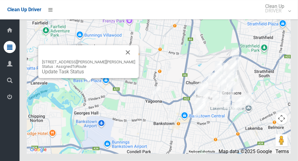
scroll to position [3831, 0]
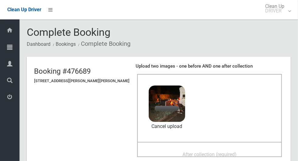
click at [225, 149] on div "After collection (required)" at bounding box center [209, 154] width 131 height 11
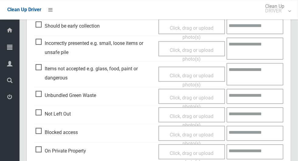
scroll to position [497, 0]
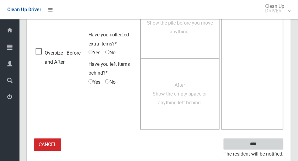
click at [265, 140] on input "****" at bounding box center [253, 144] width 60 height 11
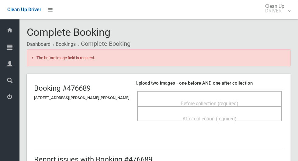
click at [245, 98] on div "Before collection (required)" at bounding box center [209, 103] width 131 height 11
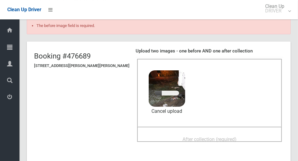
scroll to position [35, 0]
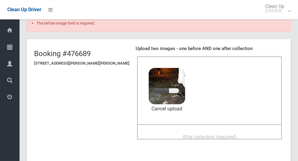
click at [219, 134] on span "After collection (required)" at bounding box center [209, 137] width 54 height 6
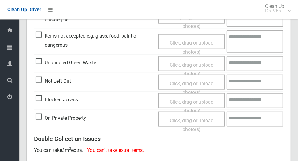
scroll to position [514, 0]
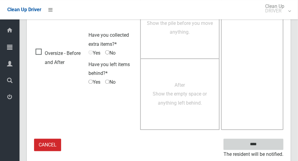
click at [264, 147] on input "****" at bounding box center [253, 144] width 60 height 11
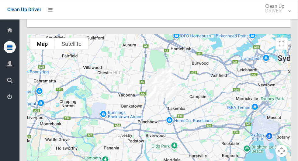
scroll to position [3831, 0]
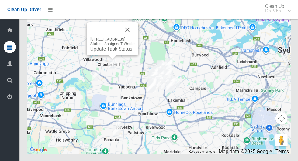
click at [99, 52] on link "Update Task Status" at bounding box center [111, 49] width 42 height 6
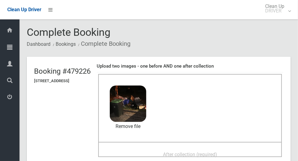
click at [239, 149] on div "After collection (required)" at bounding box center [190, 154] width 170 height 11
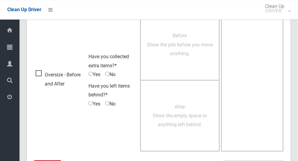
scroll to position [497, 0]
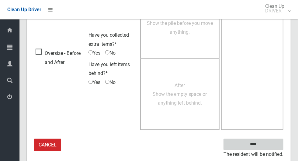
click at [266, 144] on input "****" at bounding box center [253, 144] width 60 height 11
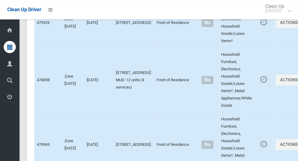
scroll to position [3831, 0]
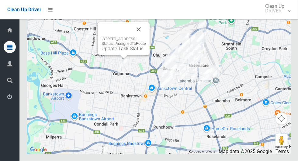
click at [146, 37] on button "Close" at bounding box center [138, 29] width 15 height 15
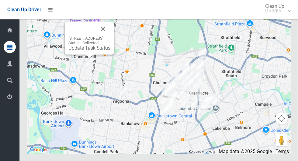
click at [8, 97] on icon at bounding box center [9, 97] width 5 height 12
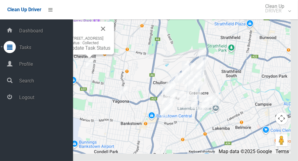
click at [47, 100] on span "Logout" at bounding box center [45, 98] width 56 height 6
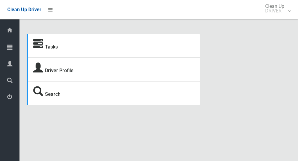
click at [9, 46] on icon at bounding box center [9, 47] width 5 height 12
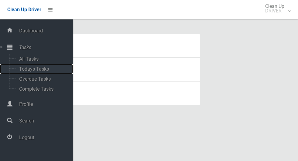
click at [46, 71] on span "Todays Tasks" at bounding box center [42, 69] width 50 height 6
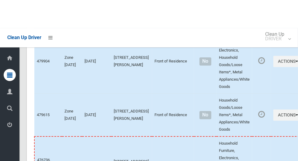
scroll to position [3301, 0]
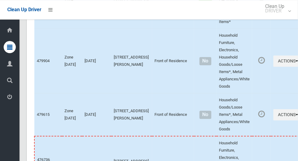
click at [7, 69] on icon at bounding box center [9, 64] width 5 height 12
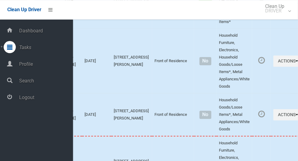
click at [21, 63] on span "Profile" at bounding box center [45, 64] width 56 height 6
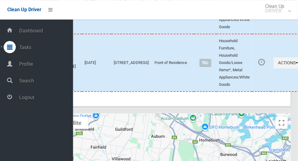
scroll to position [3488, 0]
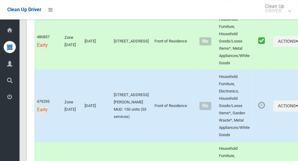
scroll to position [1008, 0]
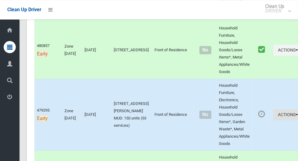
click at [295, 113] on icon "button" at bounding box center [296, 115] width 2 height 4
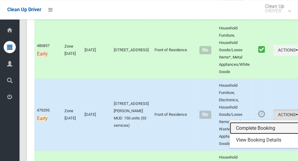
click at [252, 123] on link "Complete Booking" at bounding box center [266, 128] width 72 height 12
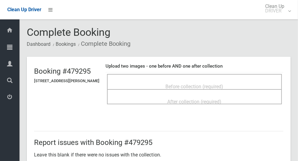
click at [238, 81] on div "Before collection (required)" at bounding box center [194, 86] width 161 height 11
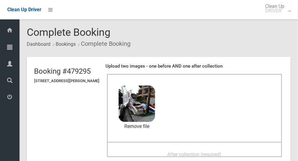
click at [239, 142] on div "After collection (required)" at bounding box center [194, 149] width 175 height 15
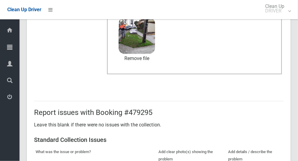
scroll to position [314, 0]
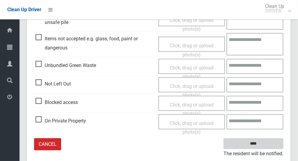
click at [268, 142] on input "****" at bounding box center [253, 144] width 60 height 11
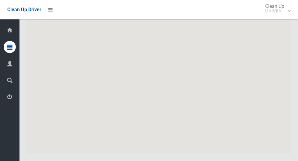
scroll to position [3586, 0]
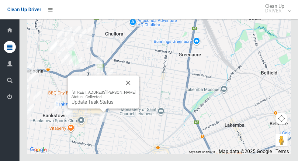
click at [131, 90] on button "Close" at bounding box center [128, 83] width 15 height 15
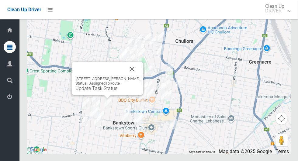
click at [135, 77] on button "Close" at bounding box center [132, 69] width 15 height 15
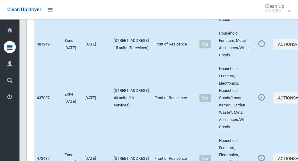
scroll to position [2828, 0]
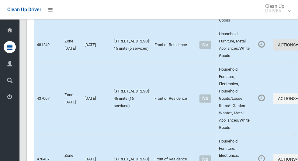
click at [295, 47] on icon "button" at bounding box center [296, 45] width 2 height 4
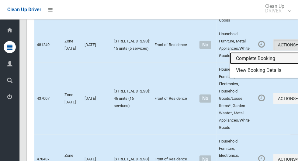
click at [253, 64] on link "Complete Booking" at bounding box center [266, 58] width 72 height 12
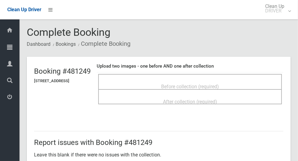
click at [252, 81] on div "Before collection (required)" at bounding box center [190, 86] width 170 height 11
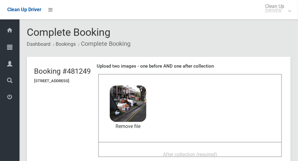
click at [227, 149] on div "After collection (required)" at bounding box center [190, 154] width 170 height 11
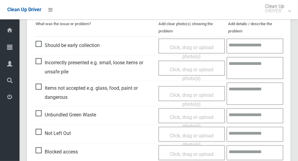
scroll to position [314, 0]
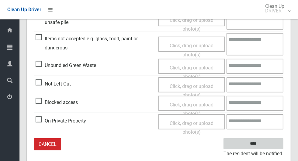
click at [268, 142] on input "****" at bounding box center [253, 144] width 60 height 11
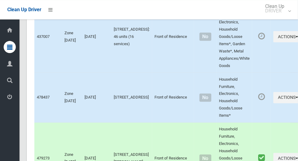
scroll to position [2891, 0]
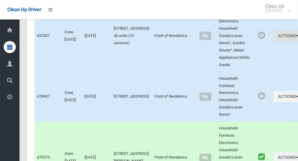
click at [295, 38] on icon "button" at bounding box center [296, 35] width 2 height 4
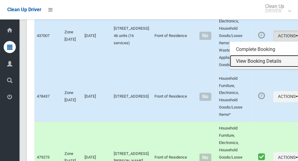
click at [251, 67] on link "View Booking Details" at bounding box center [266, 61] width 72 height 12
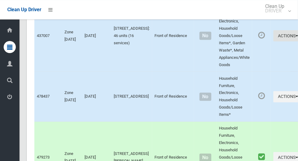
click at [273, 41] on button "Actions" at bounding box center [287, 35] width 29 height 11
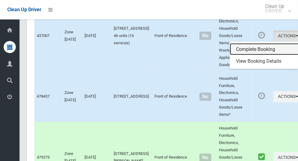
click at [249, 55] on link "Complete Booking" at bounding box center [266, 49] width 72 height 12
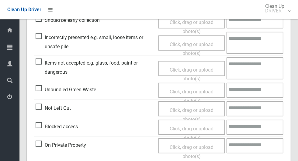
scroll to position [185, 0]
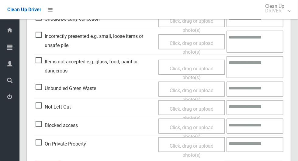
click at [39, 105] on span "Not Left Out" at bounding box center [53, 107] width 35 height 9
click at [193, 108] on span "Click, drag or upload photo(s)" at bounding box center [192, 113] width 44 height 15
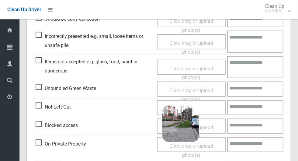
scroll to position [208, 0]
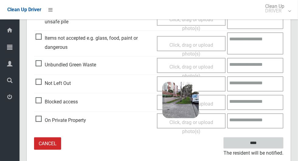
click at [264, 143] on input "****" at bounding box center [253, 143] width 60 height 11
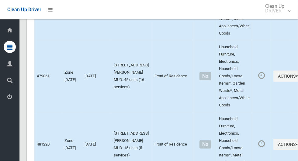
scroll to position [2607, 0]
click at [273, 82] on button "Actions" at bounding box center [287, 75] width 29 height 11
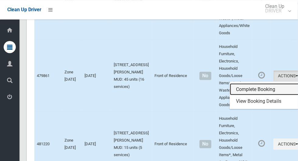
click at [253, 96] on link "Complete Booking" at bounding box center [266, 90] width 72 height 12
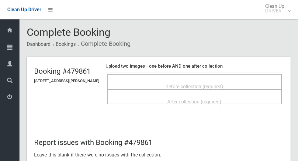
click at [243, 83] on div "Before collection (required)" at bounding box center [194, 86] width 161 height 11
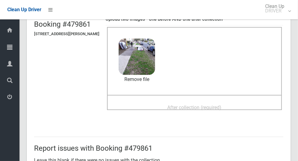
scroll to position [49, 0]
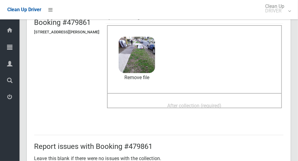
click at [239, 101] on div "After collection (required)" at bounding box center [194, 105] width 161 height 11
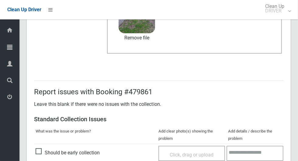
scroll to position [314, 0]
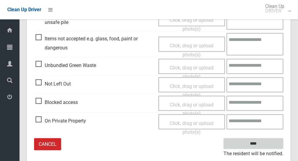
click at [265, 139] on input "****" at bounding box center [253, 144] width 60 height 11
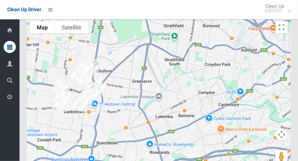
scroll to position [3564, 0]
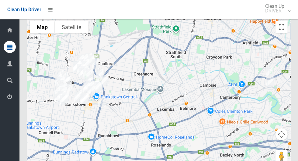
click at [54, 161] on div at bounding box center [159, 94] width 264 height 152
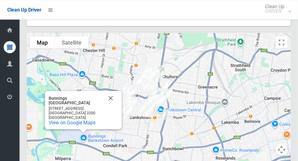
click at [113, 106] on button "Close" at bounding box center [110, 98] width 15 height 15
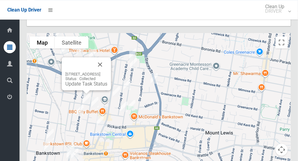
click at [107, 72] on button "Close" at bounding box center [100, 64] width 15 height 15
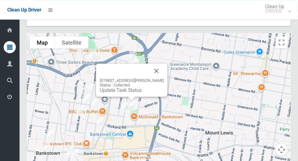
click at [156, 78] on button "Close" at bounding box center [156, 71] width 15 height 15
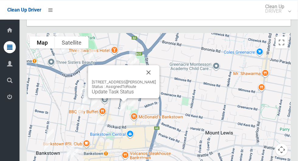
click at [141, 80] on div at bounding box center [117, 72] width 50 height 15
click at [148, 80] on button "Close" at bounding box center [148, 72] width 15 height 15
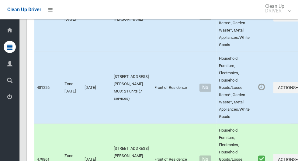
scroll to position [2524, 0]
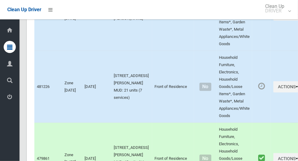
click at [16, 100] on span "Logout" at bounding box center [15, 98] width 2 height 6
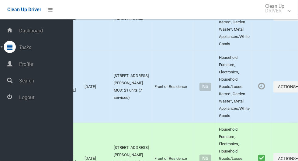
click at [44, 99] on span "Logout" at bounding box center [45, 98] width 56 height 6
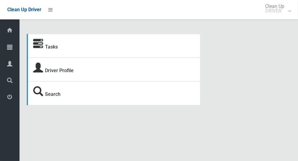
click at [9, 48] on icon at bounding box center [9, 47] width 5 height 12
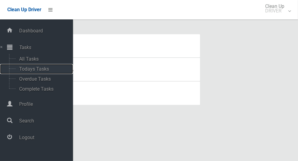
click at [46, 70] on span "Todays Tasks" at bounding box center [42, 69] width 50 height 6
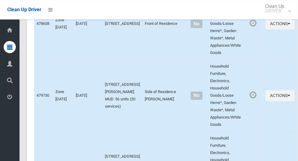
scroll to position [1920, 0]
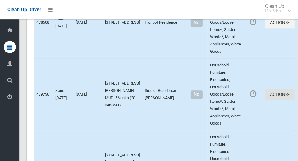
click at [287, 97] on icon "button" at bounding box center [288, 94] width 2 height 4
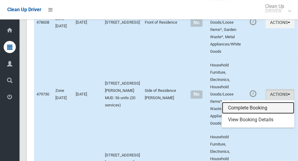
click at [248, 114] on link "Complete Booking" at bounding box center [258, 108] width 72 height 12
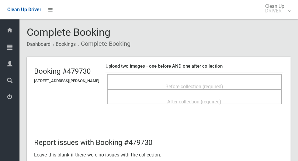
click at [223, 84] on span "Before collection (required)" at bounding box center [195, 87] width 58 height 6
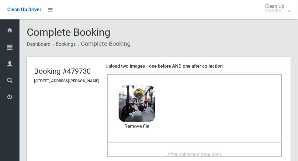
click at [218, 152] on span "After collection (required)" at bounding box center [194, 155] width 54 height 6
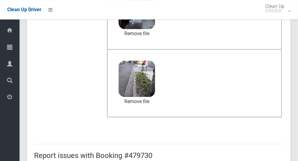
scroll to position [314, 0]
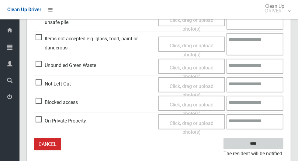
click at [267, 143] on input "****" at bounding box center [253, 144] width 60 height 11
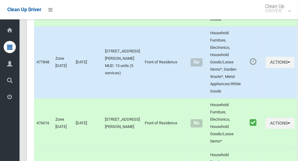
scroll to position [2030, 0]
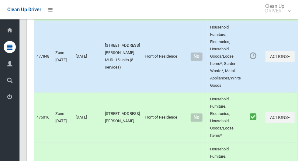
click at [8, 97] on icon at bounding box center [9, 97] width 5 height 12
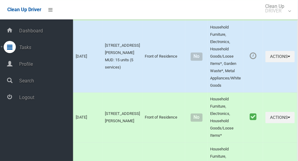
click at [246, 93] on td at bounding box center [253, 57] width 20 height 72
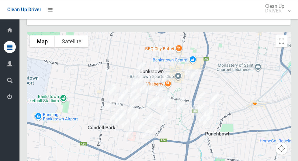
scroll to position [3427, 0]
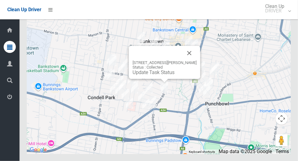
click at [188, 60] on button "Close" at bounding box center [189, 53] width 15 height 15
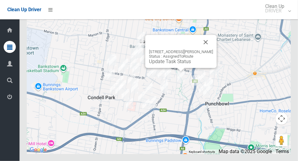
click at [207, 50] on button "Close" at bounding box center [205, 42] width 15 height 15
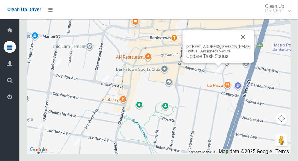
click at [250, 44] on button "Close" at bounding box center [243, 37] width 15 height 15
click at [211, 59] on link "Update Task Status" at bounding box center [207, 56] width 42 height 6
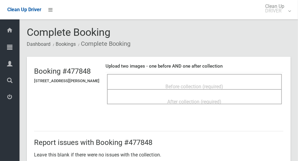
click at [222, 84] on span "Before collection (required)" at bounding box center [195, 87] width 58 height 6
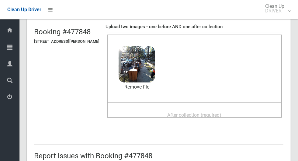
scroll to position [45, 0]
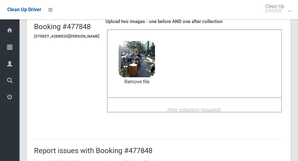
click at [243, 106] on div "After collection (required)" at bounding box center [194, 109] width 161 height 11
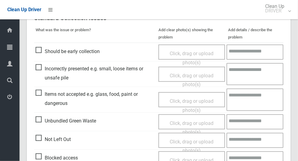
scroll to position [314, 0]
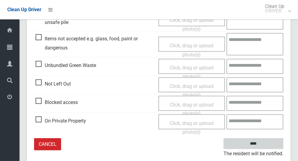
click at [266, 140] on input "****" at bounding box center [253, 144] width 60 height 11
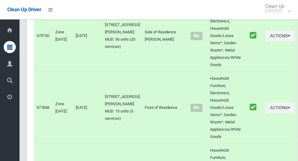
scroll to position [3427, 0]
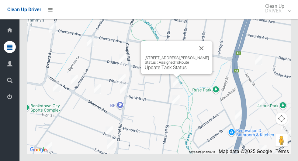
click at [209, 56] on button "Close" at bounding box center [201, 48] width 15 height 15
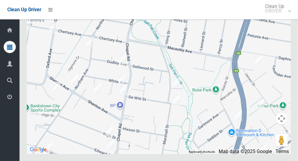
scroll to position [3408, 0]
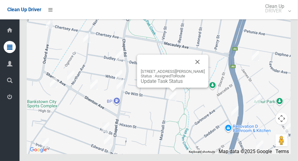
click at [199, 69] on button "Close" at bounding box center [197, 62] width 15 height 15
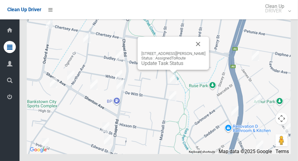
click at [197, 51] on button "Close" at bounding box center [198, 44] width 15 height 15
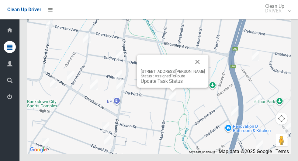
click at [200, 69] on button "Close" at bounding box center [197, 62] width 15 height 15
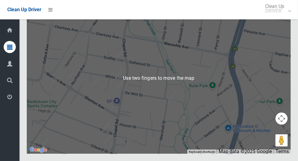
scroll to position [3427, 0]
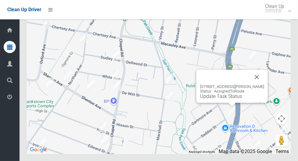
click at [259, 84] on button "Close" at bounding box center [256, 77] width 15 height 15
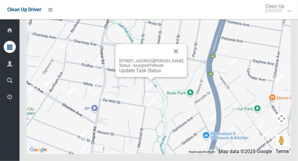
click at [183, 59] on button "Close" at bounding box center [176, 51] width 15 height 15
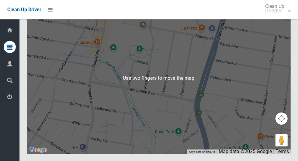
scroll to position [3427, 0]
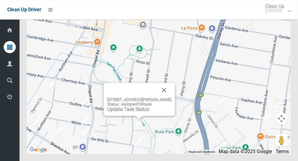
click at [131, 116] on div "26 Marshall Street, BANKSTOWN NSW 2200 Status : AssignedToRoute Update Task Sta…" at bounding box center [139, 99] width 71 height 33
click at [131, 112] on div "26 Marshall Street, BANKSTOWN NSW 2200 Status : AssignedToRoute Update Task Sta…" at bounding box center [139, 105] width 64 height 15
click at [132, 112] on link "Update Task Status" at bounding box center [128, 110] width 42 height 6
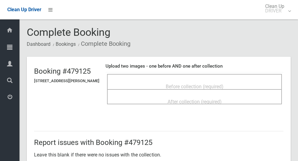
click at [238, 81] on div "Before collection (required)" at bounding box center [194, 86] width 161 height 11
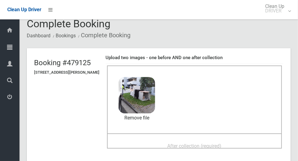
scroll to position [25, 0]
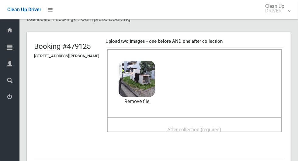
click at [239, 119] on div "After collection (required)" at bounding box center [194, 124] width 175 height 15
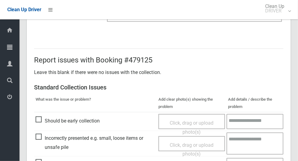
scroll to position [497, 0]
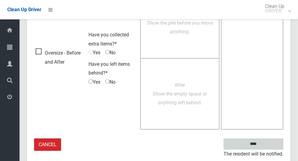
click at [267, 142] on input "****" at bounding box center [253, 144] width 60 height 11
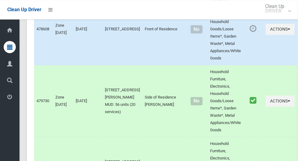
scroll to position [3427, 0]
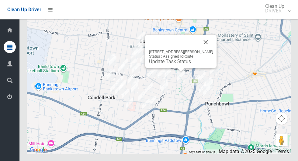
click at [171, 64] on link "Update Task Status" at bounding box center [170, 62] width 42 height 6
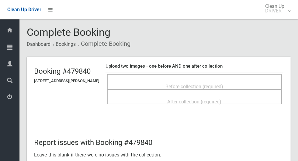
click at [249, 86] on div "Before collection (required)" at bounding box center [194, 86] width 161 height 11
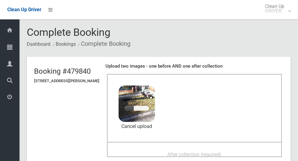
scroll to position [25, 0]
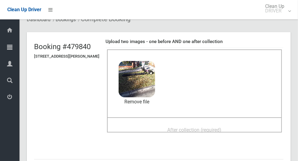
click at [235, 124] on div "After collection (required)" at bounding box center [194, 129] width 161 height 11
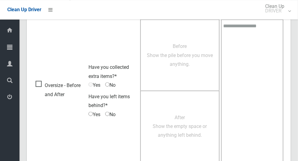
scroll to position [497, 0]
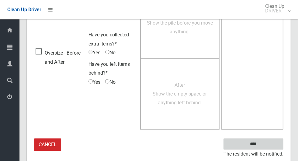
click at [269, 141] on input "****" at bounding box center [253, 144] width 60 height 11
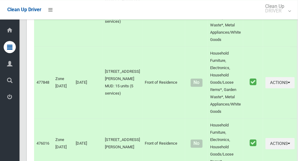
scroll to position [3427, 0]
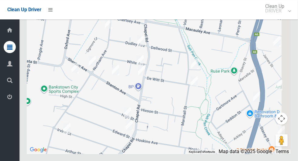
click at [200, 89] on img at bounding box center [194, 81] width 12 height 15
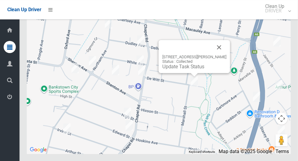
click at [224, 55] on button "Close" at bounding box center [219, 47] width 15 height 15
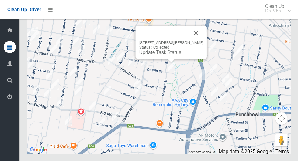
click at [195, 40] on button "Close" at bounding box center [196, 33] width 15 height 15
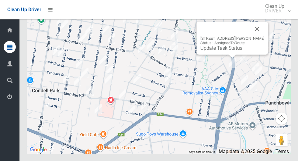
click at [257, 36] on button "Close" at bounding box center [257, 29] width 15 height 15
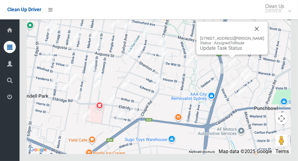
click at [264, 36] on button "Close" at bounding box center [256, 29] width 15 height 15
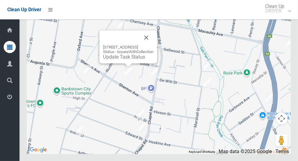
click at [153, 45] on button "Close" at bounding box center [146, 37] width 15 height 15
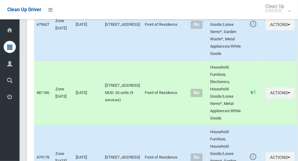
scroll to position [2306, 0]
click at [279, 98] on button "Actions" at bounding box center [279, 92] width 29 height 11
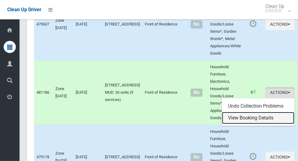
click at [251, 124] on link "View Booking Details" at bounding box center [258, 118] width 72 height 12
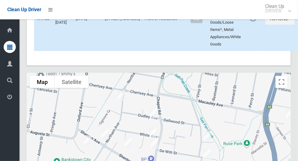
scroll to position [3427, 0]
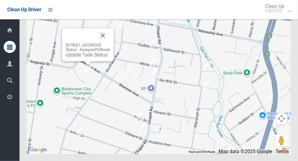
click at [110, 43] on button "Close" at bounding box center [102, 35] width 15 height 15
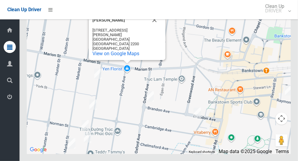
scroll to position [3415, 0]
click at [156, 27] on button "Close" at bounding box center [154, 20] width 15 height 15
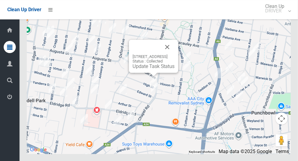
click at [160, 54] on div at bounding box center [145, 47] width 27 height 15
click at [174, 54] on button "Close" at bounding box center [167, 47] width 15 height 15
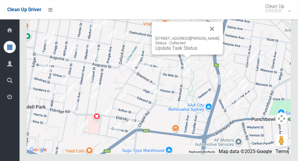
click at [217, 36] on button "Close" at bounding box center [212, 29] width 15 height 15
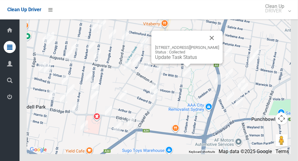
click at [223, 62] on div "37 De Witt Street, BANKSTOWN NSW 2200 Status : Collected Update Task Status" at bounding box center [186, 47] width 71 height 33
click at [219, 45] on button "Close" at bounding box center [211, 38] width 15 height 15
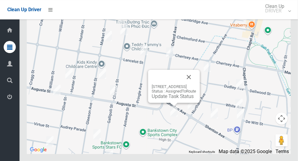
click at [196, 84] on button "Close" at bounding box center [188, 77] width 15 height 15
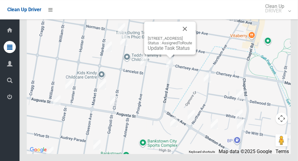
click at [192, 36] on button "Close" at bounding box center [184, 29] width 15 height 15
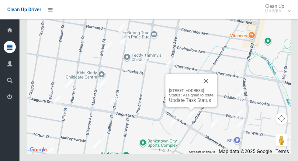
click at [213, 88] on button "Close" at bounding box center [206, 81] width 15 height 15
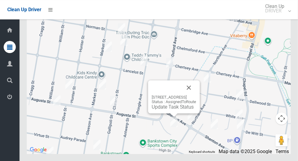
click at [196, 95] on button "Close" at bounding box center [188, 88] width 15 height 15
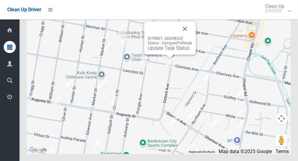
click at [192, 36] on button "Close" at bounding box center [184, 29] width 15 height 15
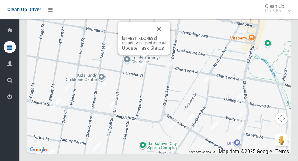
click at [166, 36] on button "Close" at bounding box center [159, 29] width 15 height 15
click at [166, 36] on button "Close" at bounding box center [158, 29] width 15 height 15
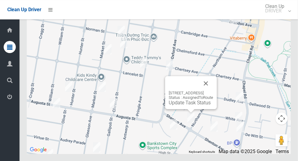
click at [213, 91] on button "Close" at bounding box center [205, 83] width 15 height 15
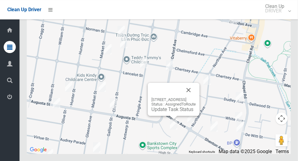
click at [196, 98] on button "Close" at bounding box center [188, 90] width 15 height 15
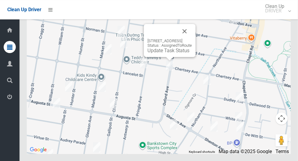
click at [177, 39] on div at bounding box center [162, 31] width 30 height 15
click at [192, 39] on button "Close" at bounding box center [184, 31] width 15 height 15
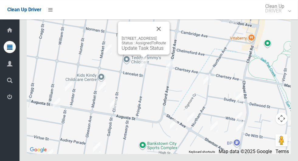
click at [166, 36] on button "Close" at bounding box center [158, 29] width 15 height 15
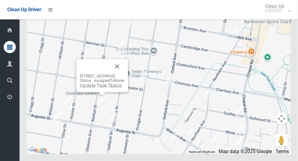
click at [124, 74] on button "Close" at bounding box center [117, 66] width 15 height 15
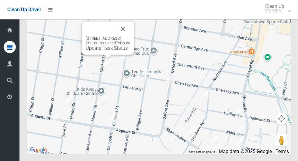
click at [130, 36] on button "Close" at bounding box center [122, 29] width 15 height 15
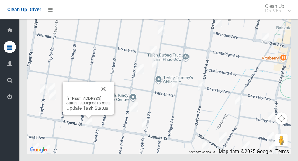
click at [111, 96] on button "Close" at bounding box center [103, 89] width 15 height 15
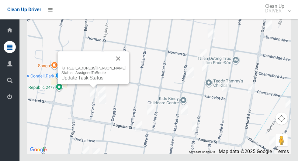
click at [125, 66] on button "Close" at bounding box center [118, 58] width 15 height 15
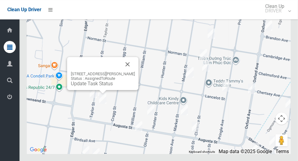
click at [135, 72] on button "Close" at bounding box center [127, 64] width 15 height 15
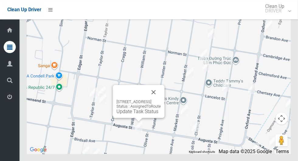
click at [161, 100] on button "Close" at bounding box center [153, 92] width 15 height 15
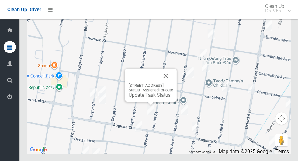
click at [173, 83] on button "Close" at bounding box center [165, 76] width 15 height 15
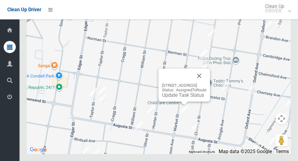
click at [206, 83] on button "Close" at bounding box center [199, 76] width 15 height 15
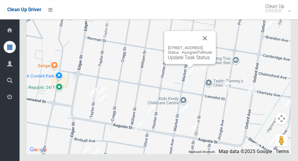
click at [212, 46] on button "Close" at bounding box center [204, 38] width 15 height 15
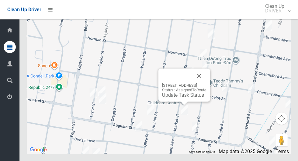
click at [206, 83] on button "Close" at bounding box center [199, 76] width 15 height 15
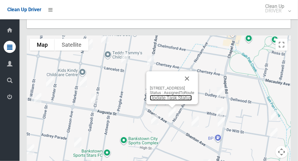
scroll to position [3427, 0]
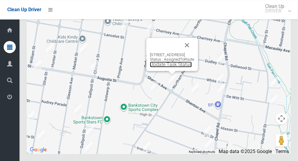
click at [157, 67] on link "Update Task Status" at bounding box center [171, 65] width 42 height 6
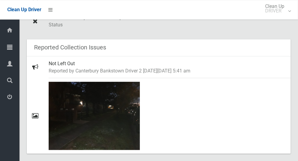
scroll to position [217, 0]
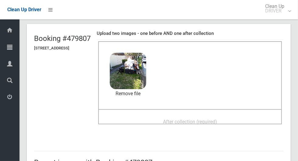
scroll to position [40, 0]
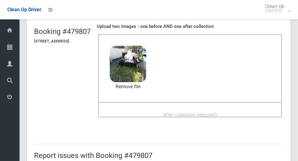
click at [240, 110] on div "After collection (required)" at bounding box center [190, 114] width 170 height 11
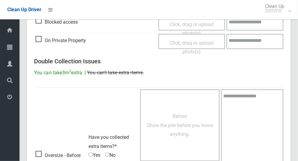
scroll to position [497, 0]
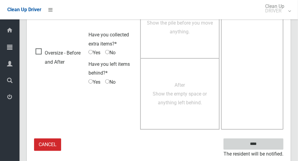
click at [264, 148] on input "****" at bounding box center [253, 144] width 60 height 11
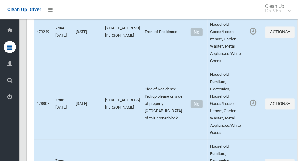
scroll to position [3427, 0]
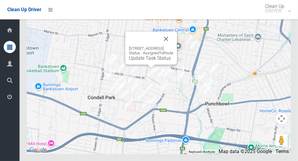
click at [145, 61] on link "Update Task Status" at bounding box center [150, 58] width 42 height 6
click at [173, 46] on button "Close" at bounding box center [166, 39] width 15 height 15
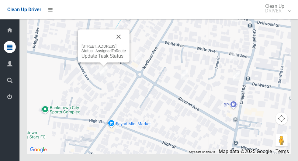
click at [81, 59] on link "Update Task Status" at bounding box center [102, 56] width 42 height 6
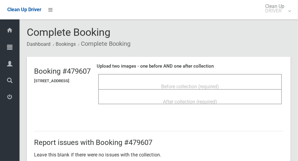
click at [245, 81] on div "Before collection (required)" at bounding box center [190, 86] width 170 height 11
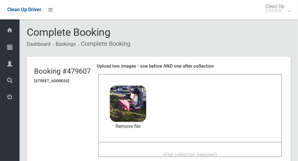
click at [227, 144] on div "After collection (required)" at bounding box center [189, 149] width 183 height 15
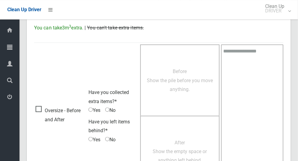
scroll to position [497, 0]
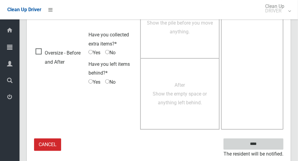
click at [264, 141] on input "****" at bounding box center [253, 144] width 60 height 11
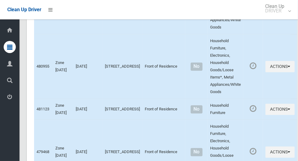
scroll to position [3427, 0]
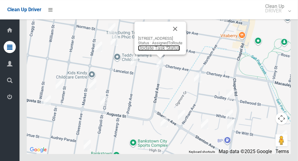
click at [156, 51] on link "Update Task Status" at bounding box center [159, 48] width 42 height 6
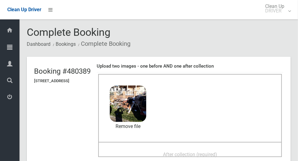
click at [6, 33] on icon at bounding box center [9, 30] width 7 height 12
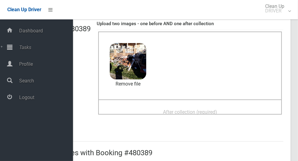
scroll to position [55, 0]
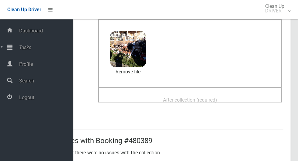
click at [244, 104] on div "After collection (required)" at bounding box center [190, 99] width 170 height 11
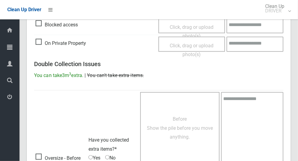
scroll to position [497, 0]
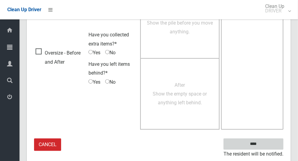
click at [267, 141] on input "****" at bounding box center [253, 144] width 60 height 11
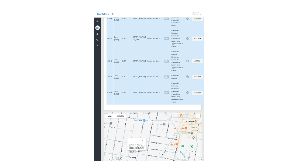
scroll to position [3141, 0]
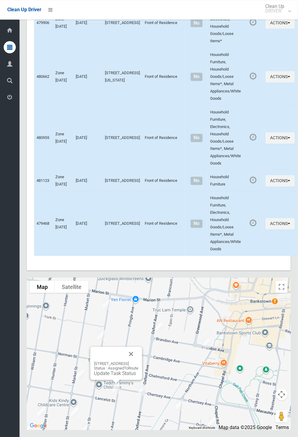
click at [0, 161] on div "Dashboard Tasks All Tasks Todays Tasks Overdue Tasks Complete Tasks Profile Sea…" at bounding box center [9, 227] width 19 height 417
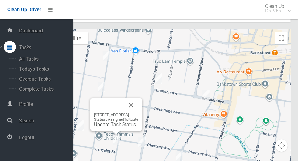
scroll to position [3398, 0]
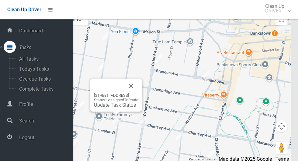
click at [191, 81] on div "[STREET_ADDRESS] Status : AssignedToRoute Update Task Status" at bounding box center [159, 86] width 264 height 152
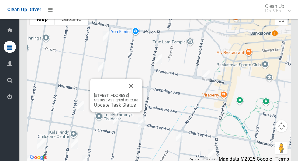
click at [145, 121] on div "[STREET_ADDRESS] Status : AssignedToRoute Update Task Status" at bounding box center [159, 86] width 264 height 152
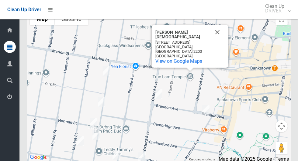
click at [217, 39] on button "Close" at bounding box center [217, 32] width 15 height 15
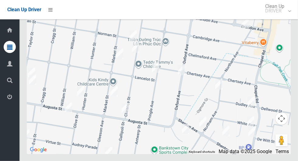
scroll to position [3411, 0]
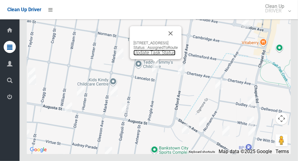
click at [151, 56] on link "Update Task Status" at bounding box center [154, 53] width 42 height 6
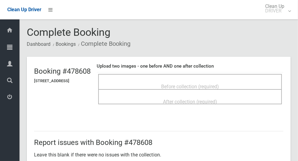
click at [219, 84] on span "Before collection (required)" at bounding box center [190, 87] width 58 height 6
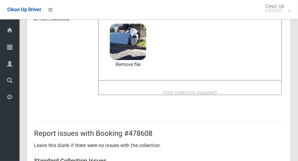
scroll to position [62, 0]
click at [243, 87] on div "After collection (required)" at bounding box center [190, 92] width 170 height 11
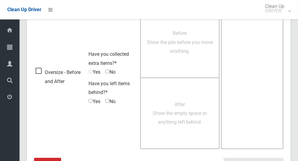
scroll to position [497, 0]
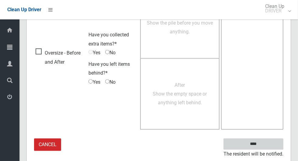
click at [264, 144] on input "****" at bounding box center [253, 144] width 60 height 11
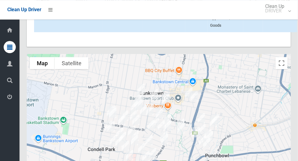
scroll to position [3427, 0]
